Goal: Transaction & Acquisition: Purchase product/service

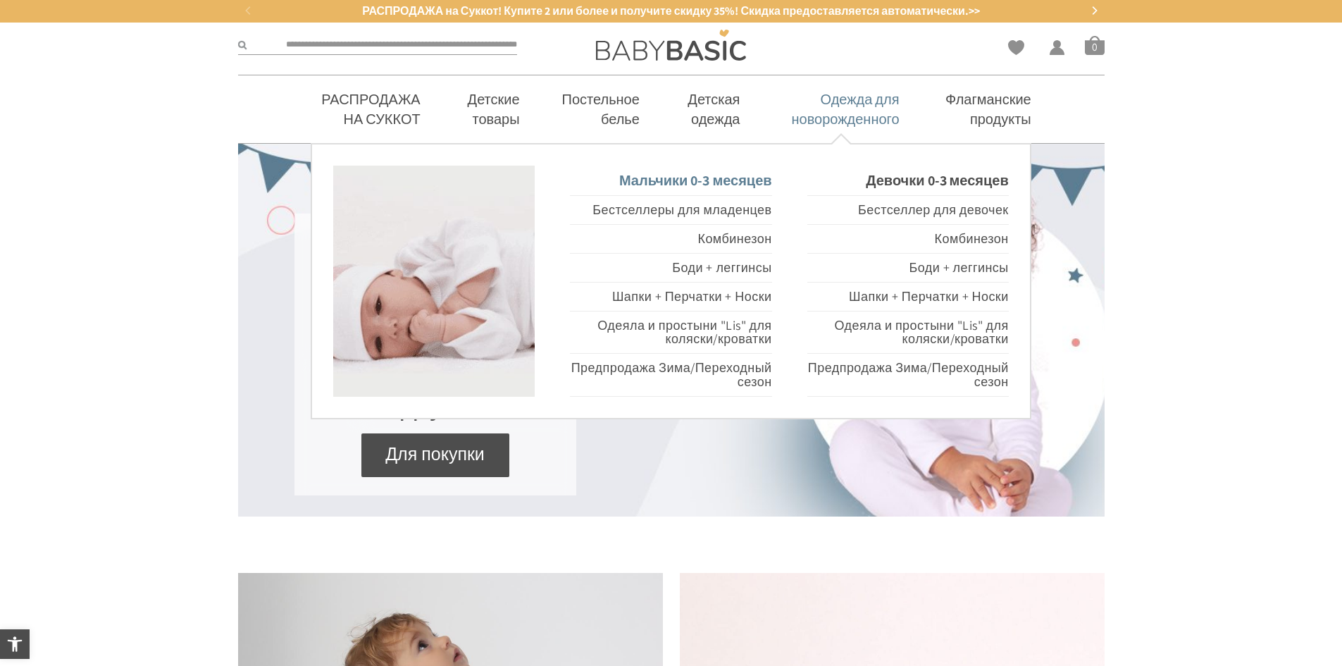
drag, startPoint x: 0, startPoint y: 0, endPoint x: 718, endPoint y: 181, distance: 740.3
click at [718, 181] on font "Мальчики 0-3 месяцев" at bounding box center [695, 180] width 153 height 18
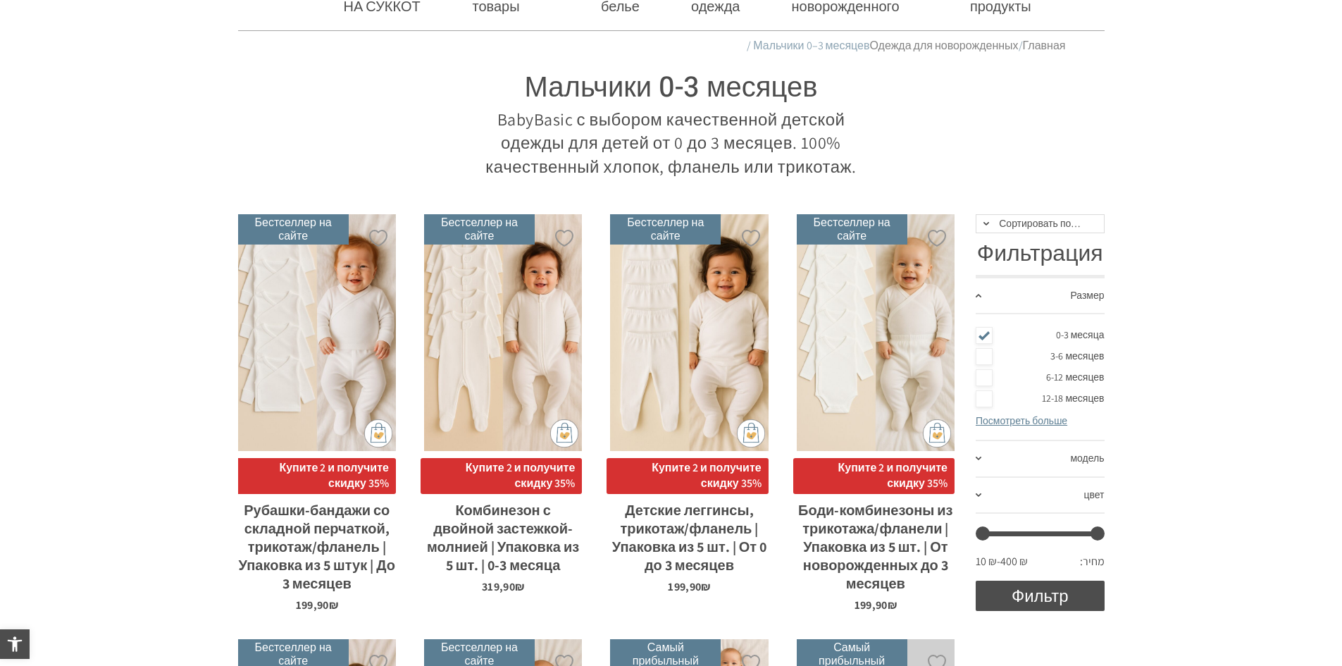
scroll to position [141, 0]
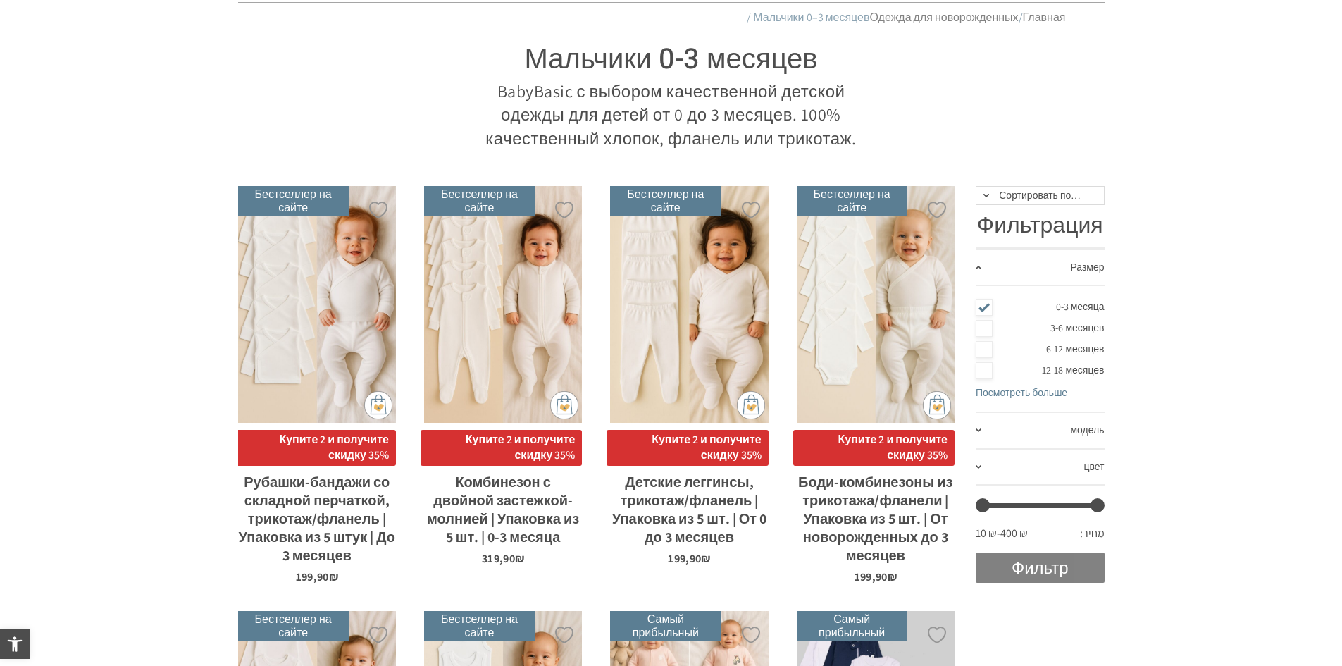
click at [998, 571] on button "Фильтр" at bounding box center [1040, 567] width 129 height 30
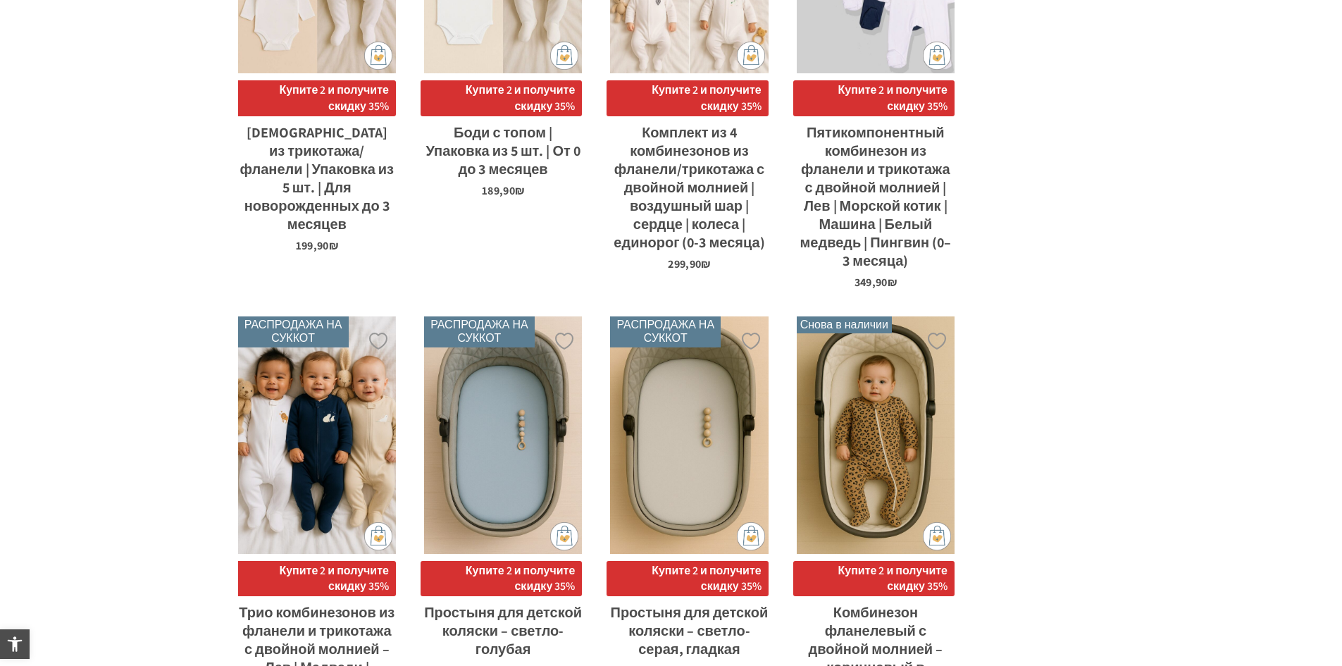
scroll to position [916, 0]
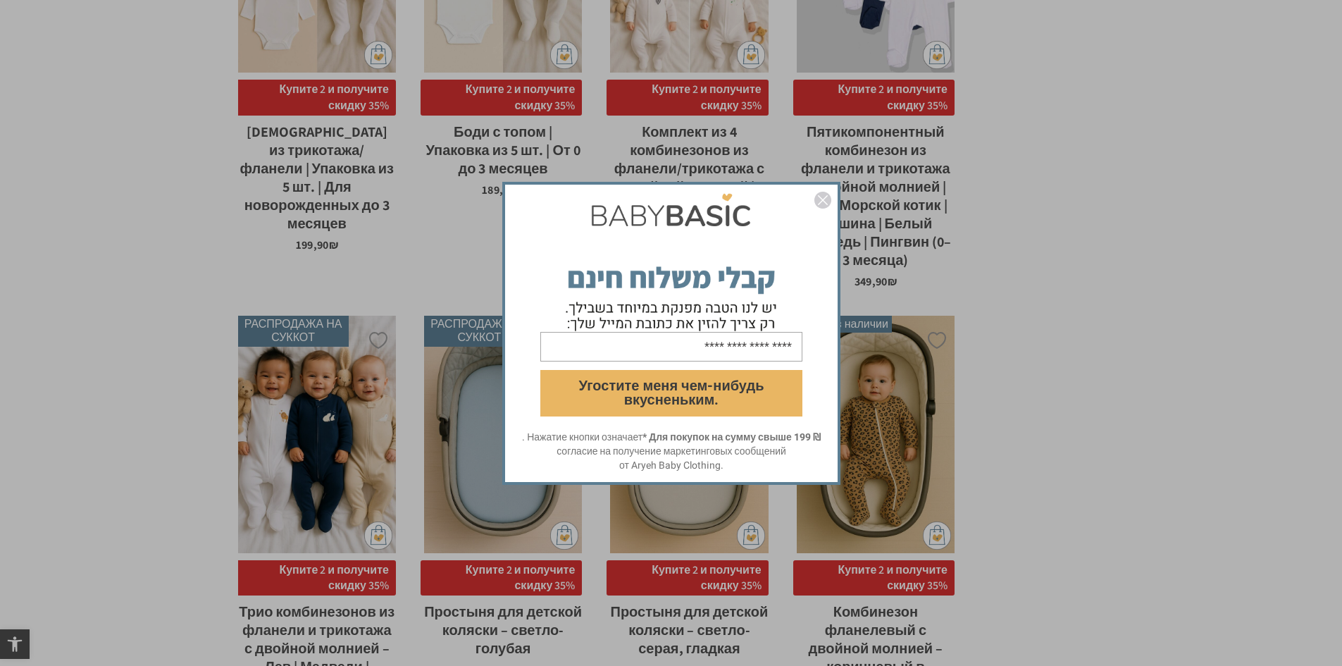
click at [824, 201] on img "закрыто" at bounding box center [822, 200] width 17 height 17
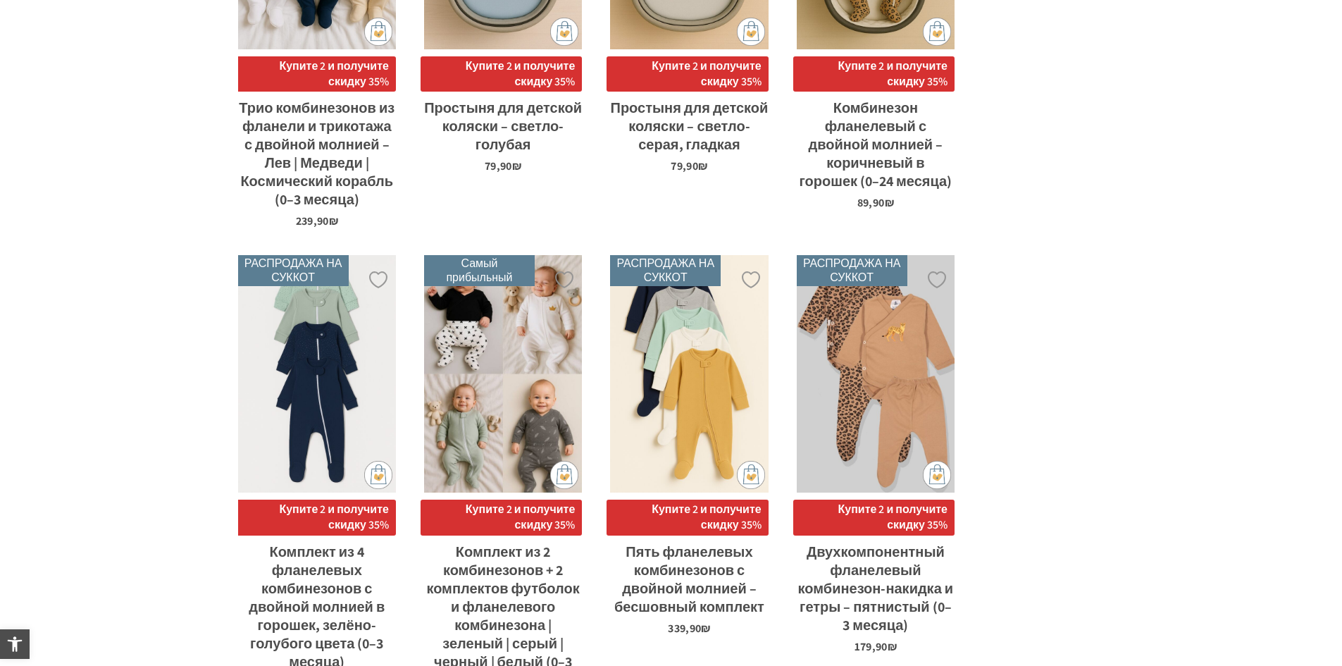
scroll to position [1479, 0]
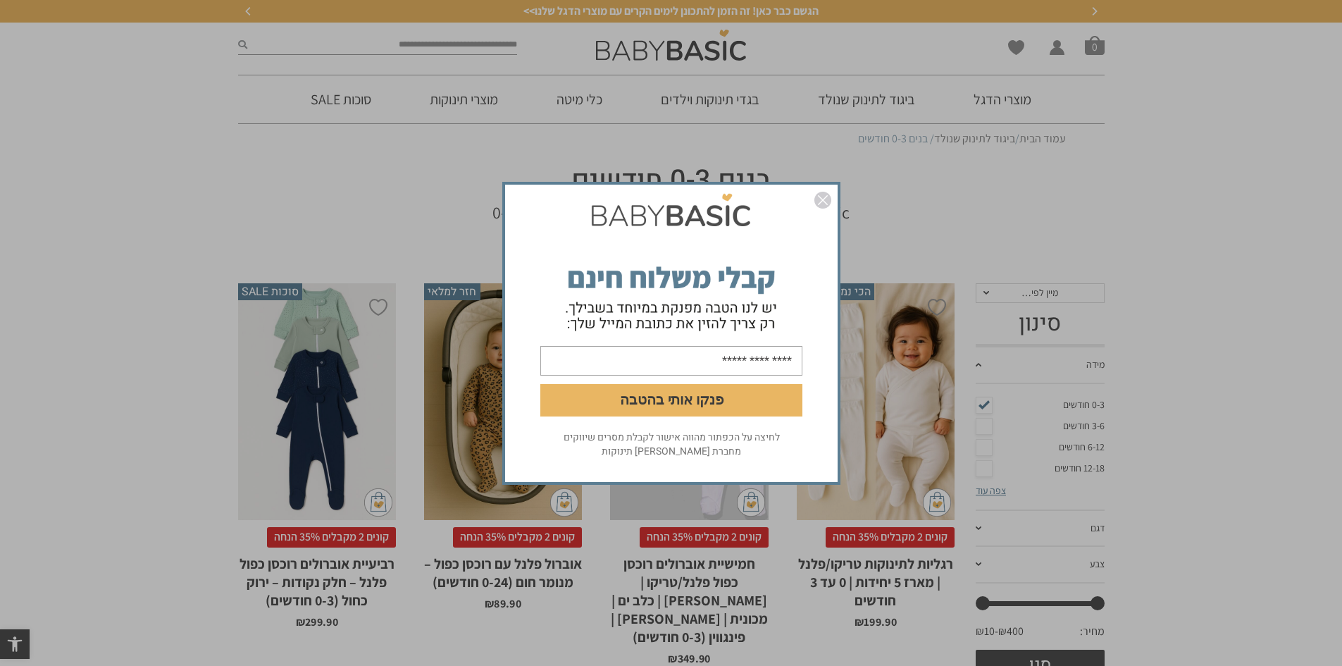
click at [824, 195] on img "סגור" at bounding box center [822, 200] width 17 height 17
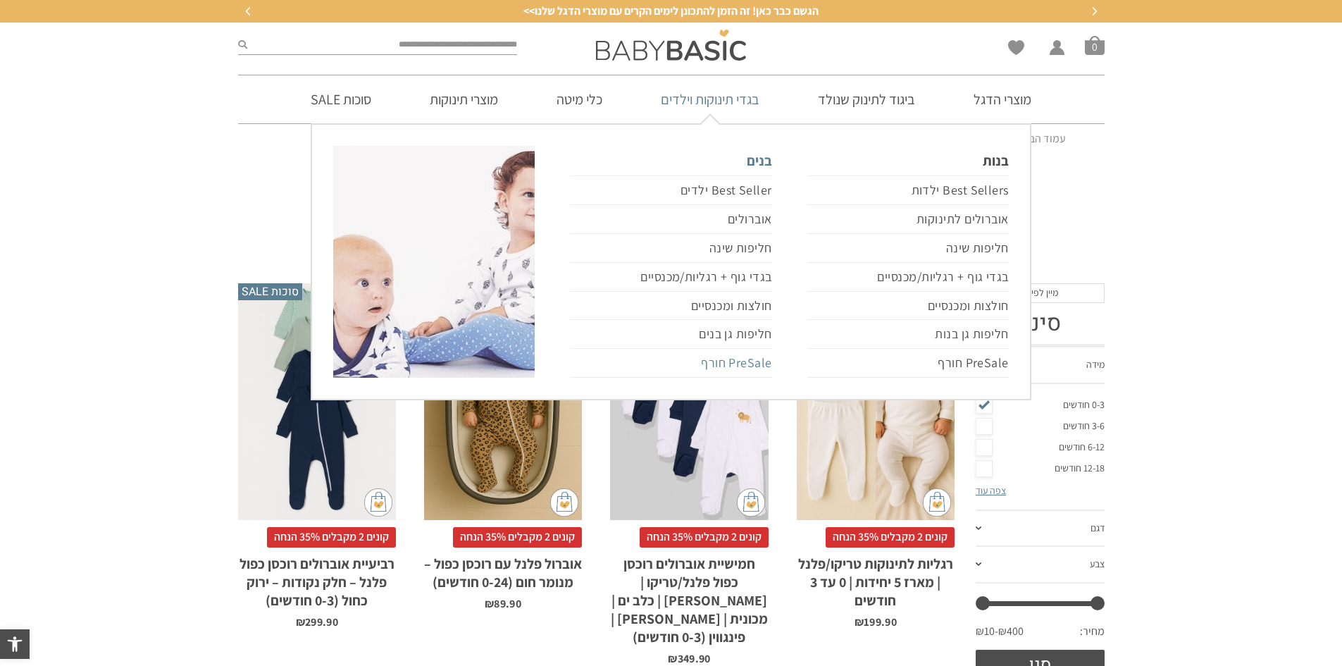
click at [742, 363] on link "PreSale חורף" at bounding box center [670, 363] width 201 height 29
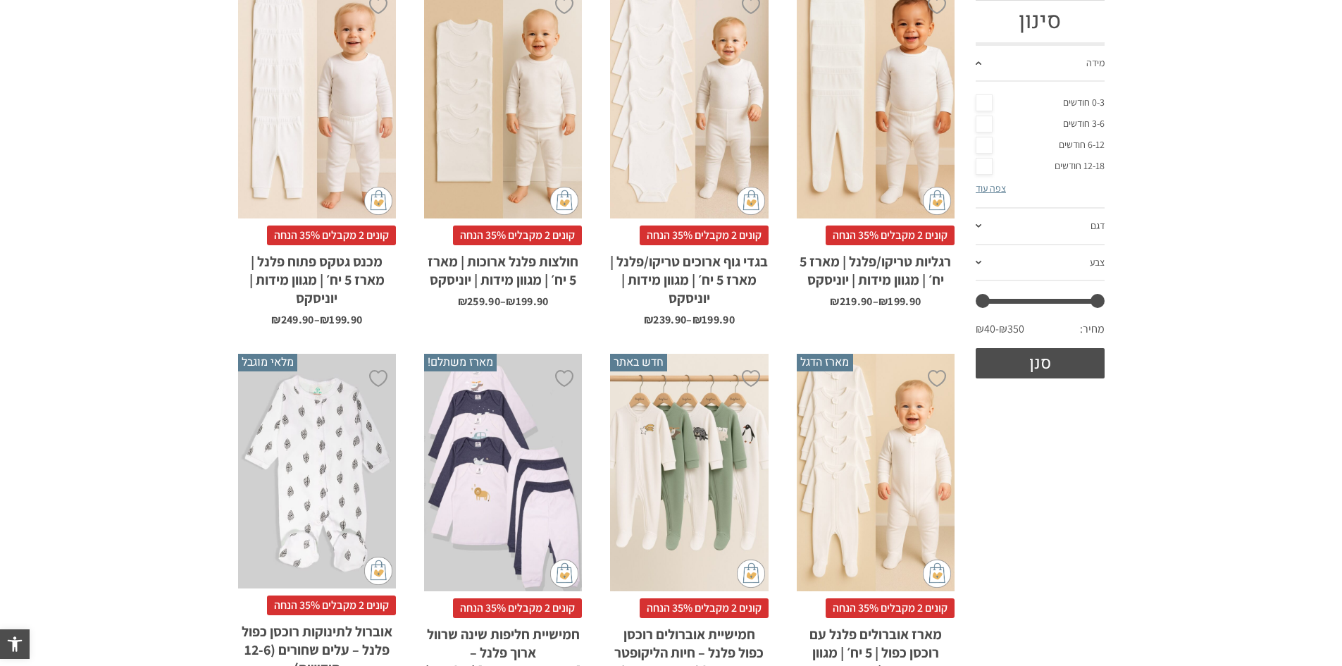
scroll to position [70, 0]
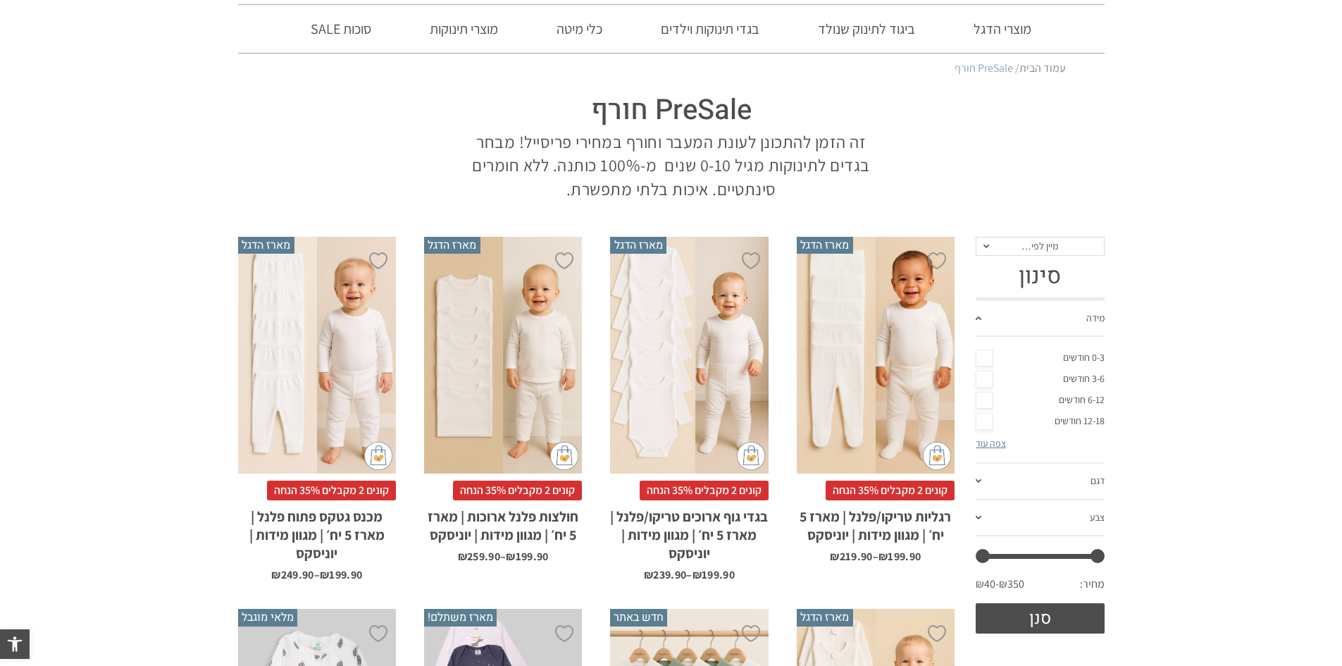
drag, startPoint x: 984, startPoint y: 359, endPoint x: 1055, endPoint y: 341, distance: 72.6
click at [984, 359] on link "0-3 חודשים" at bounding box center [1040, 357] width 129 height 21
drag, startPoint x: 1024, startPoint y: 620, endPoint x: 1038, endPoint y: 516, distance: 104.5
click at [1024, 620] on button "סנן" at bounding box center [1040, 618] width 129 height 30
